Goal: Task Accomplishment & Management: Check status

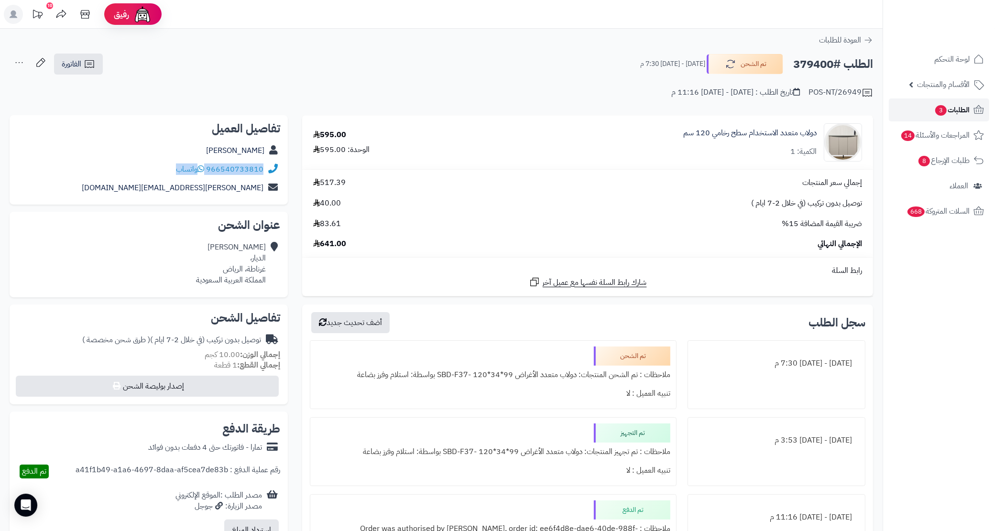
click at [915, 117] on link "الطلبات 3" at bounding box center [939, 109] width 100 height 23
click at [930, 105] on link "الطلبات 3" at bounding box center [939, 109] width 100 height 23
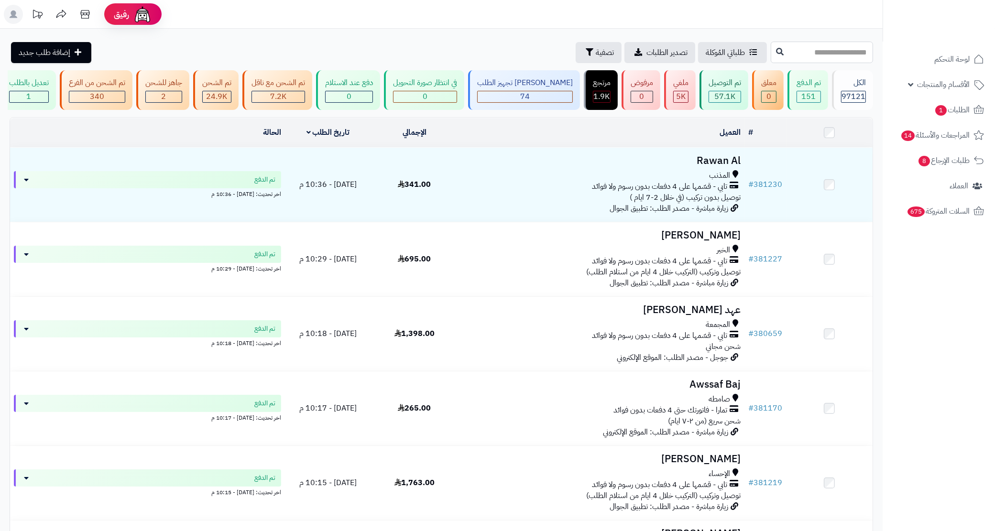
drag, startPoint x: 0, startPoint y: 0, endPoint x: 773, endPoint y: 49, distance: 774.6
click at [774, 43] on input "text" at bounding box center [822, 53] width 102 height 22
click at [773, 49] on input "text" at bounding box center [822, 53] width 102 height 22
paste input "******"
type input "******"
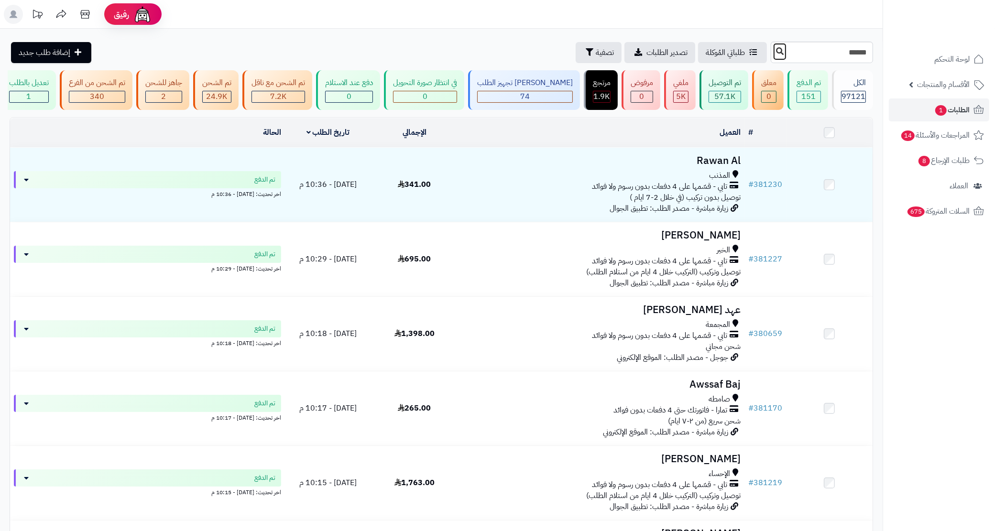
click at [776, 55] on icon at bounding box center [780, 51] width 8 height 8
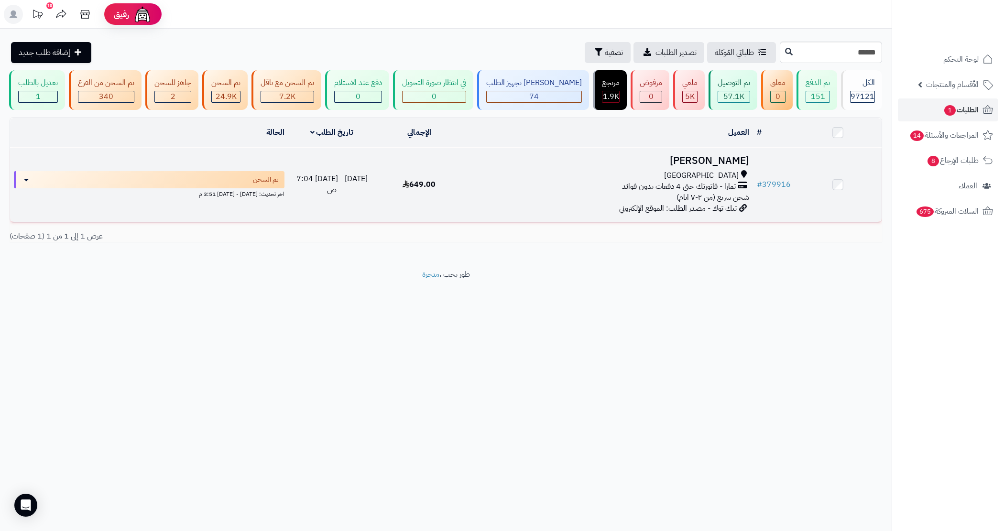
click at [563, 202] on div "[GEOGRAPHIC_DATA] تمارا - فاتورتك حتى 4 دفعات بدون فوائد شحن سريع (من ٢-٧ ايام)" at bounding box center [608, 186] width 283 height 33
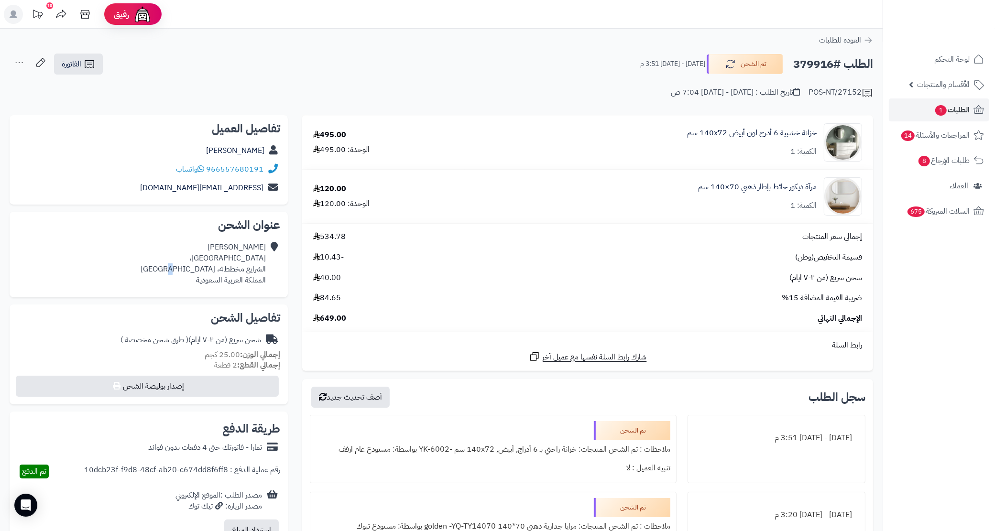
click at [197, 271] on div "عمر اليزيدي شارع الخير، الشرايع مخطط4، مكة المكرمة المملكة العربية السعودية" at bounding box center [203, 264] width 125 height 44
click at [198, 271] on div "عمر اليزيدي شارع الخير، الشرايع مخطط4، مكة المكرمة المملكة العربية السعودية" at bounding box center [203, 264] width 125 height 44
click at [184, 276] on div "عمر اليزيدي شارع الخير، الشرايع مخطط4، مكة المكرمة المملكة العربية السعودية" at bounding box center [203, 264] width 125 height 44
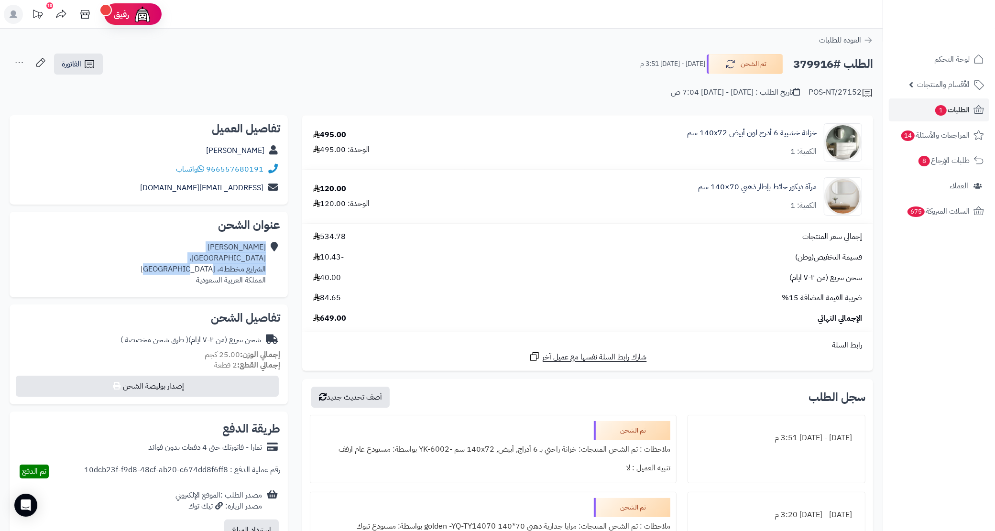
drag, startPoint x: 175, startPoint y: 273, endPoint x: 193, endPoint y: 228, distance: 48.1
click at [193, 228] on div "عنوان الشحن عمر اليزيدي شارع الخير، الشرايع مخطط4، مكة المكرمة المملكة العربية …" at bounding box center [149, 254] width 278 height 85
copy div "عنوان الشحن عمر اليزيدي شارع الخير، الشرايع مخطط4، مكة المكرمة"
